Goal: Transaction & Acquisition: Purchase product/service

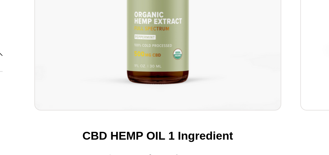
scroll to position [168, 0]
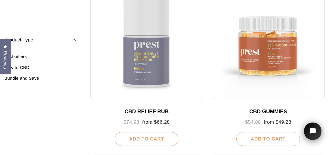
scroll to position [300, 0]
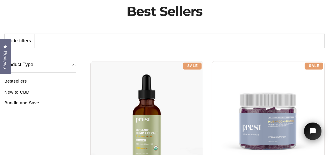
scroll to position [60, 0]
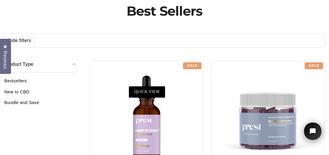
click at [151, 124] on div at bounding box center [146, 117] width 113 height 113
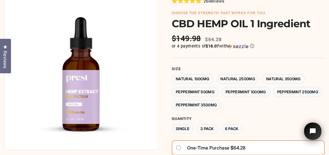
scroll to position [60, 0]
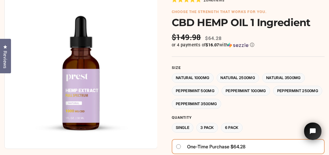
click at [273, 96] on label "Peppermint 2500MG" at bounding box center [298, 91] width 50 height 10
